Goal: Ask a question

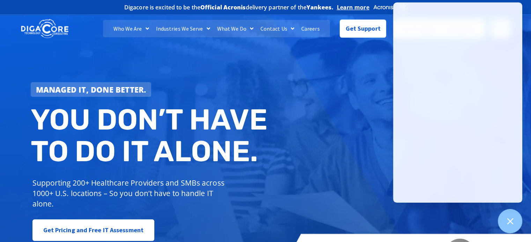
click at [328, 110] on div "Managed IT, done better. You don’t have to do IT alone. Supporting 200+ Healthc…" at bounding box center [265, 142] width 531 height 261
click at [348, 186] on div "Managed IT, done better. You don’t have to do IT alone. Supporting 200+ Healthc…" at bounding box center [265, 142] width 531 height 261
click at [343, 133] on div "Managed IT, done better. You don’t have to do IT alone. Supporting 200+ Healthc…" at bounding box center [265, 142] width 531 height 261
click at [508, 220] on icon at bounding box center [510, 221] width 6 height 6
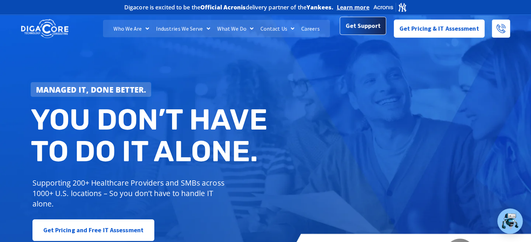
click at [364, 25] on span "Get Support" at bounding box center [362, 26] width 35 height 14
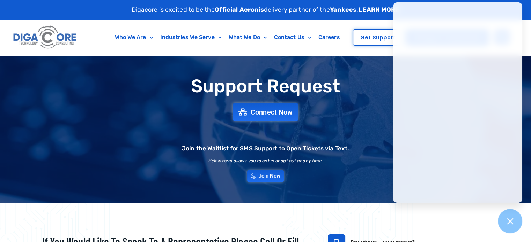
click at [348, 100] on div "Support Request Connect Now Join the Waitlist for SMS Support to Open Tickets v…" at bounding box center [265, 129] width 488 height 113
click at [509, 222] on icon at bounding box center [510, 221] width 6 height 6
